Goal: Information Seeking & Learning: Find specific page/section

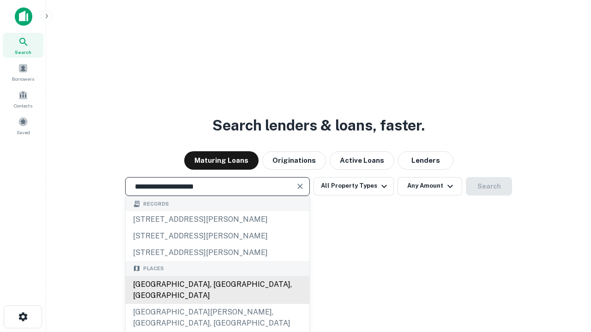
click at [217, 304] on div "[GEOGRAPHIC_DATA], [GEOGRAPHIC_DATA], [GEOGRAPHIC_DATA]" at bounding box center [217, 290] width 184 height 28
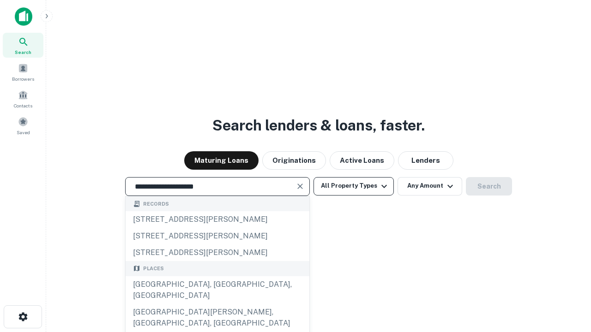
click at [353, 186] on button "All Property Types" at bounding box center [353, 186] width 80 height 18
type input "**********"
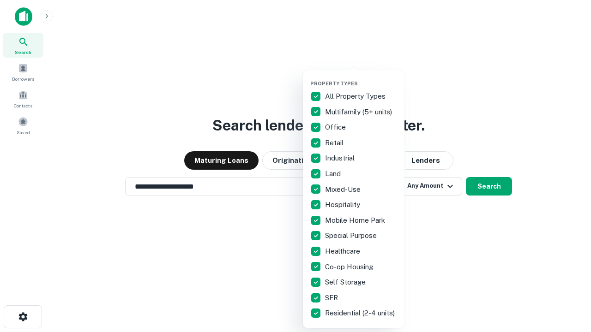
click at [361, 78] on button "button" at bounding box center [360, 78] width 101 height 0
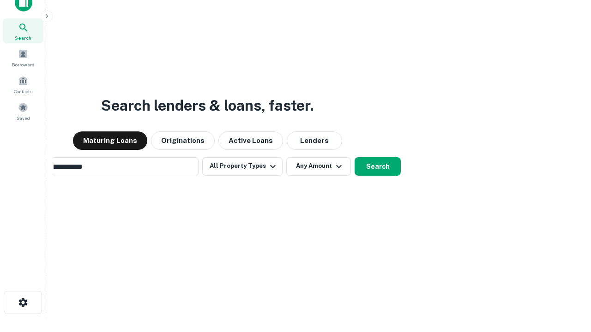
scroll to position [15, 0]
click at [286, 157] on button "Any Amount" at bounding box center [318, 166] width 65 height 18
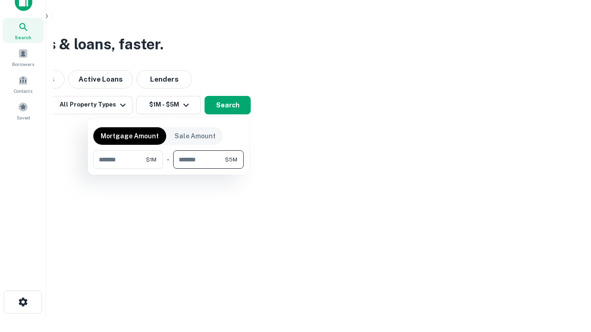
type input "*******"
click at [168, 169] on button "button" at bounding box center [168, 169] width 150 height 0
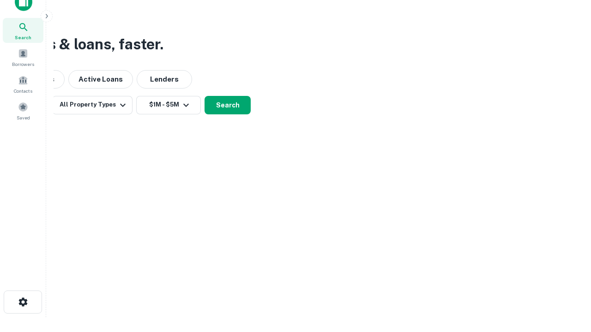
scroll to position [6, 170]
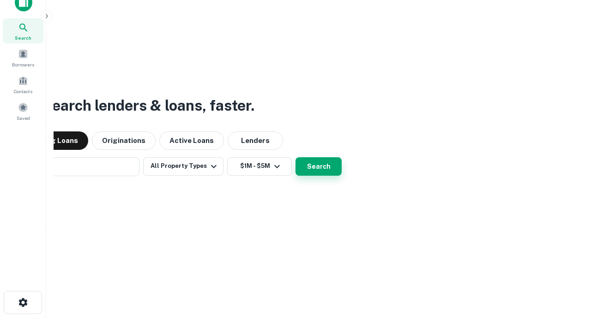
click at [295, 157] on button "Search" at bounding box center [318, 166] width 46 height 18
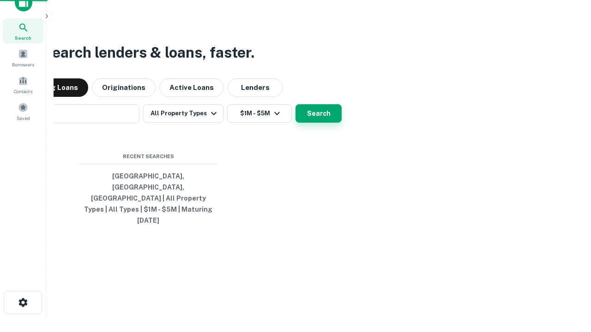
scroll to position [24, 261]
